Goal: Task Accomplishment & Management: Manage account settings

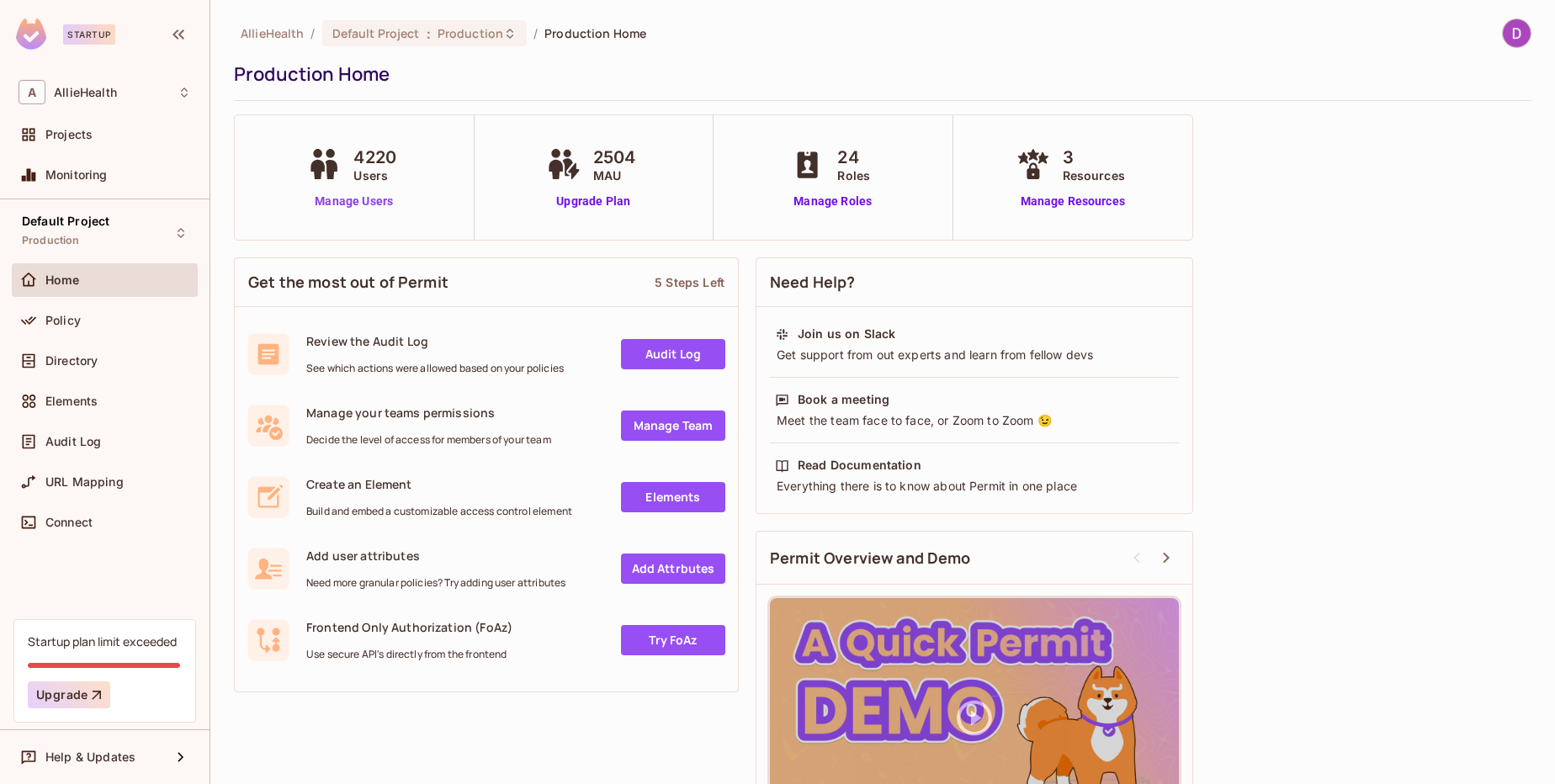
click at [375, 206] on link "Manage Users" at bounding box center [353, 202] width 101 height 18
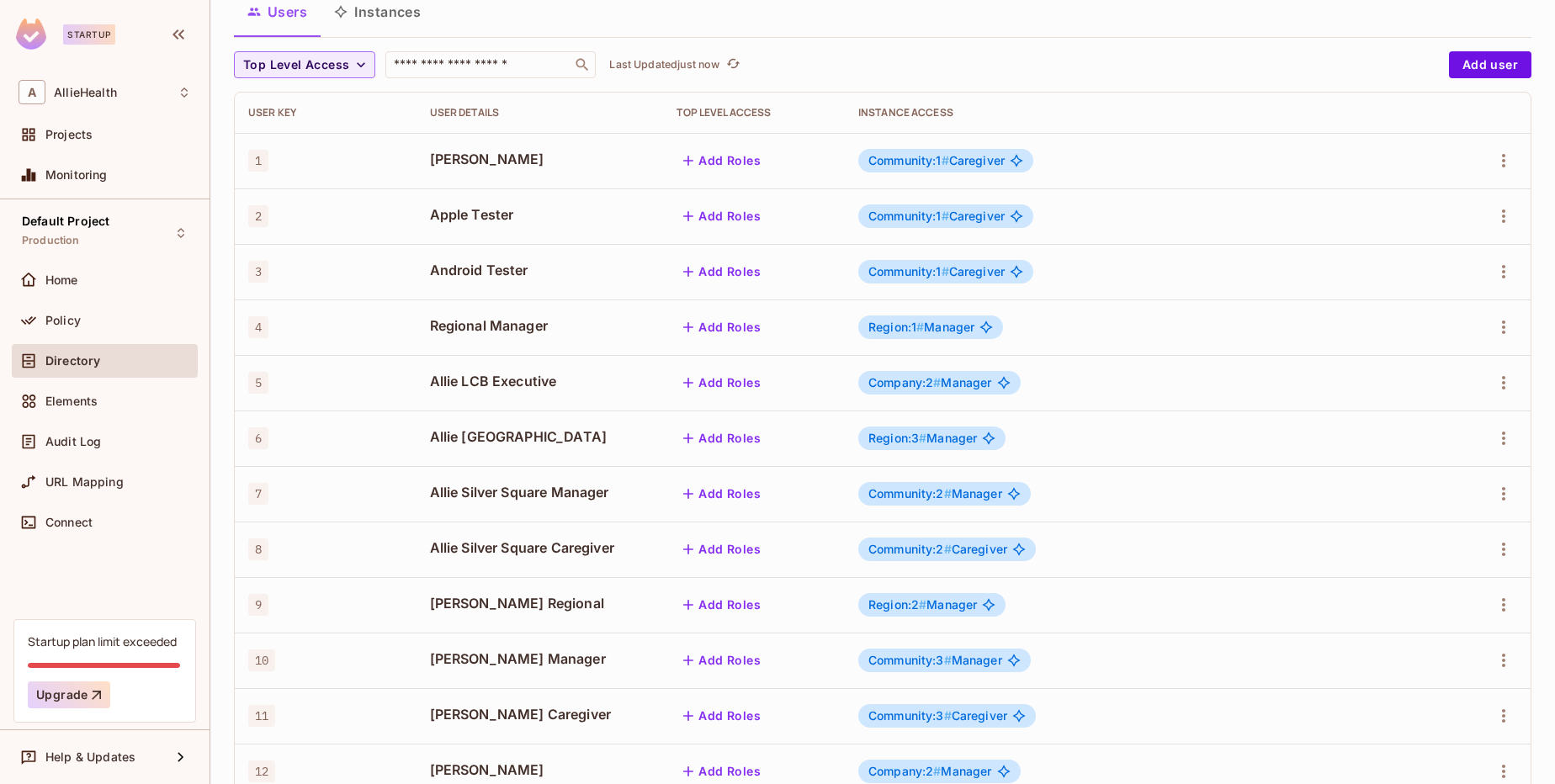
scroll to position [391, 0]
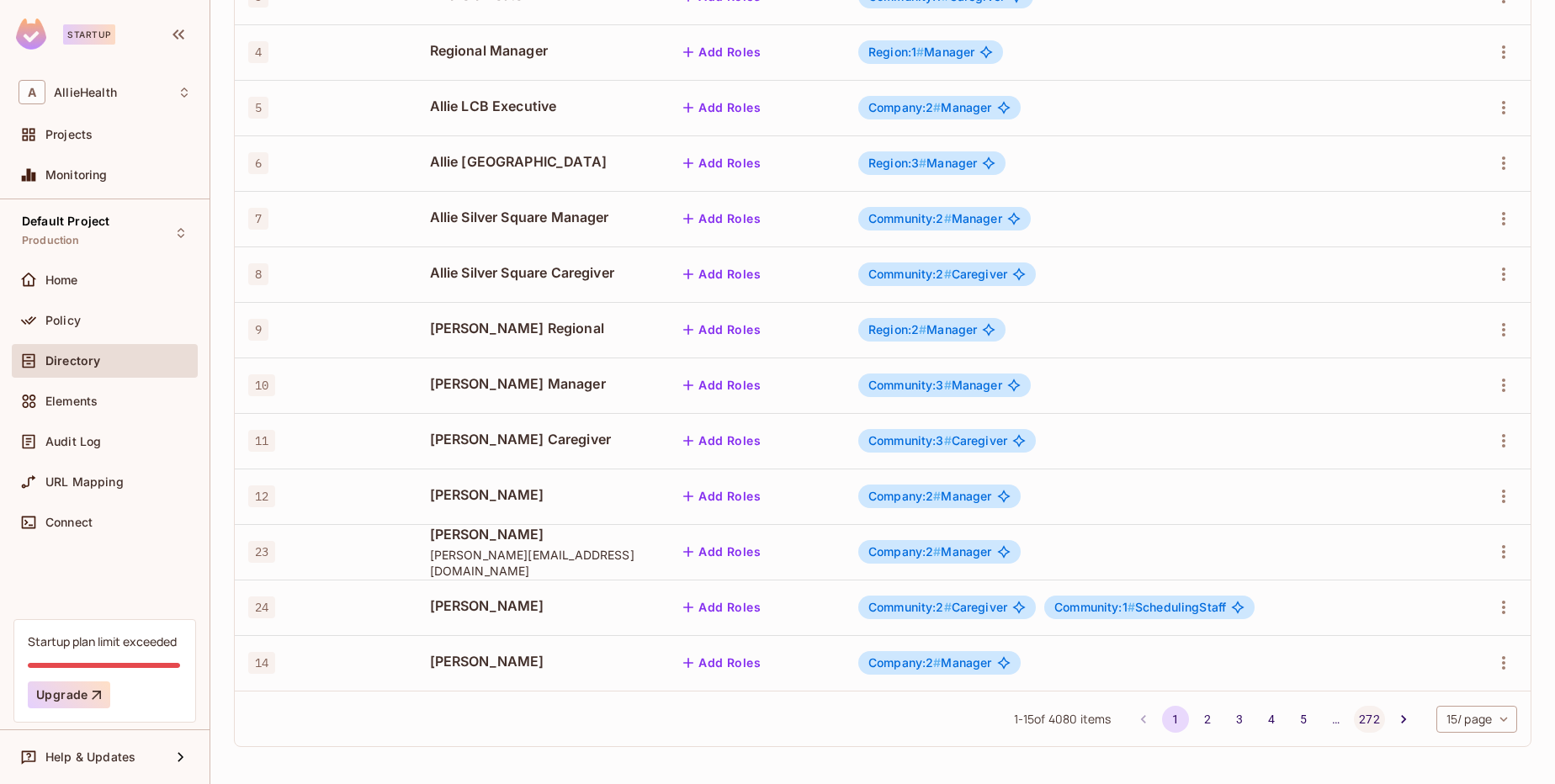
click at [1358, 708] on button "272" at bounding box center [1368, 718] width 31 height 27
click at [1353, 718] on button "272" at bounding box center [1368, 718] width 31 height 27
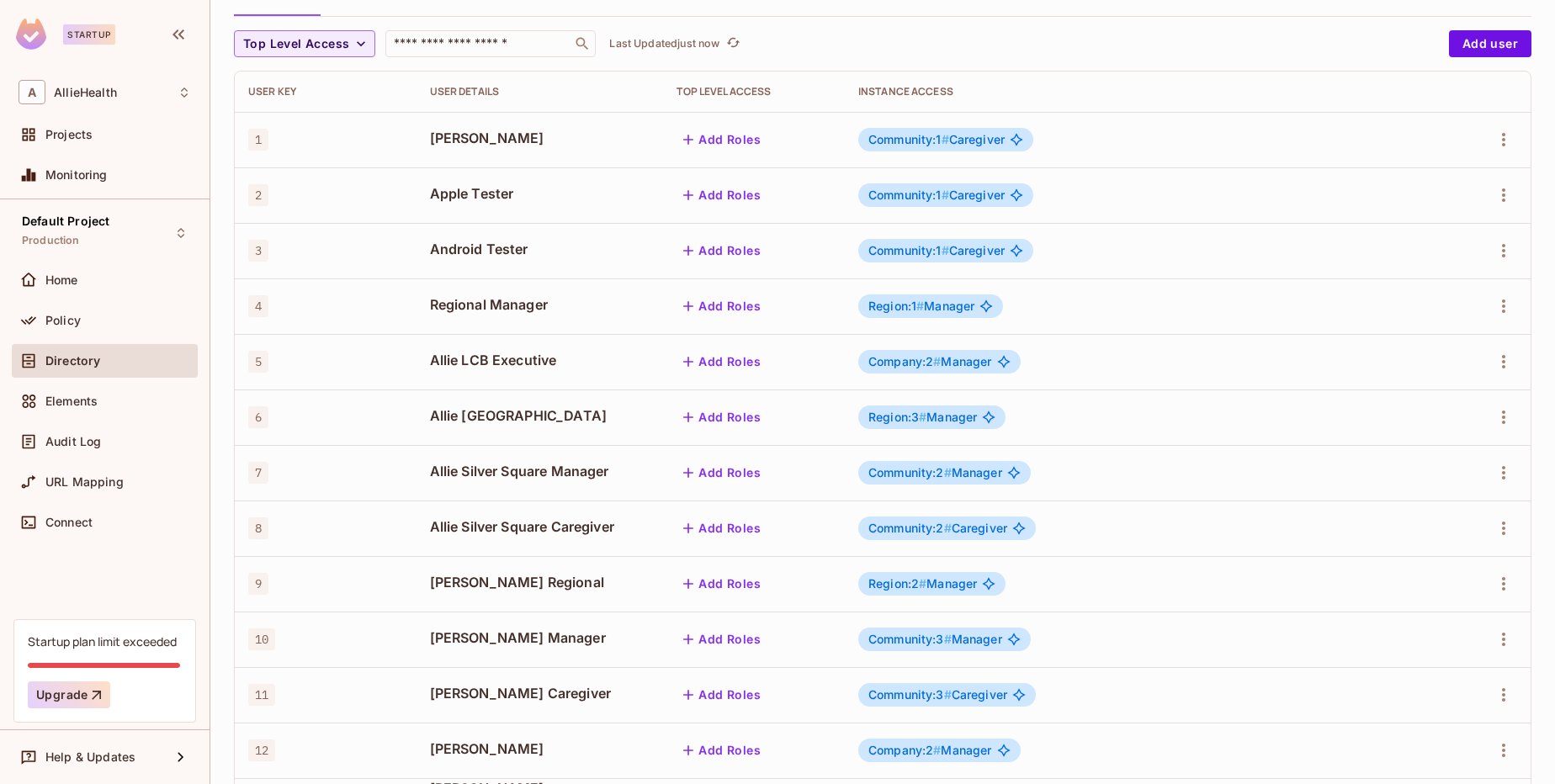
scroll to position [391, 0]
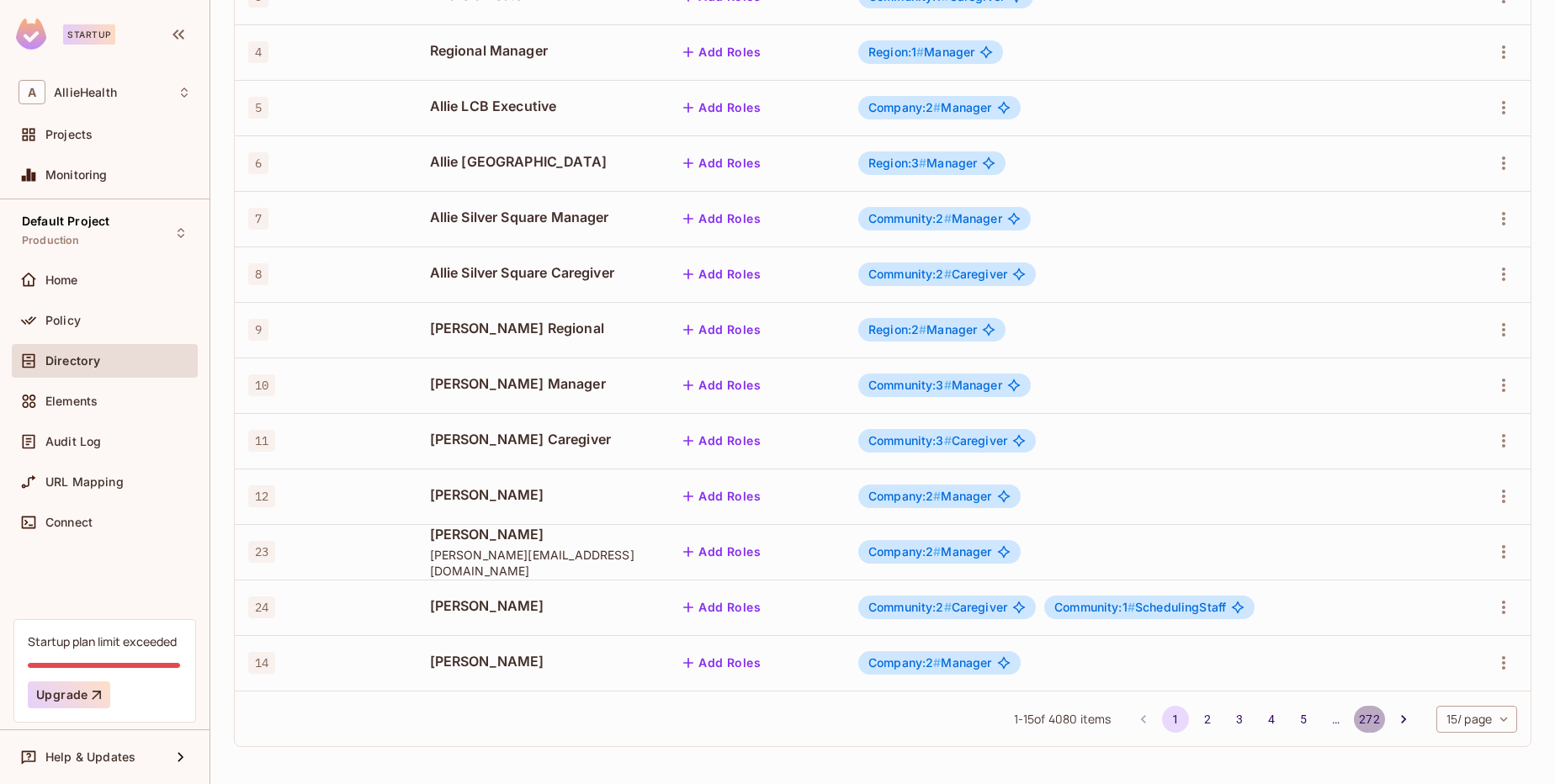
click at [1353, 714] on button "272" at bounding box center [1368, 718] width 31 height 27
